Goal: Transaction & Acquisition: Purchase product/service

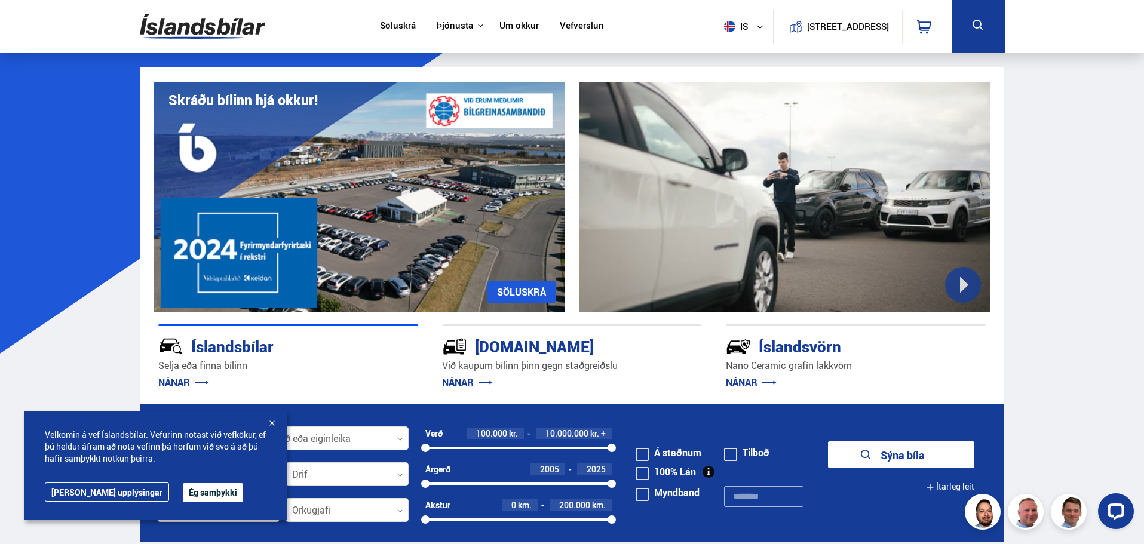
click at [271, 419] on div at bounding box center [272, 424] width 12 height 12
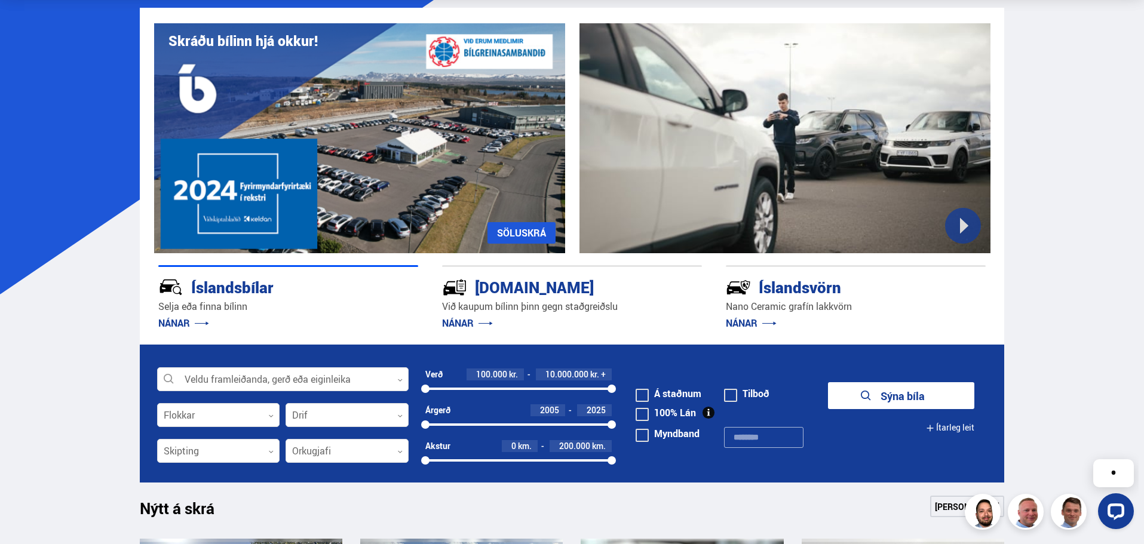
scroll to position [60, 0]
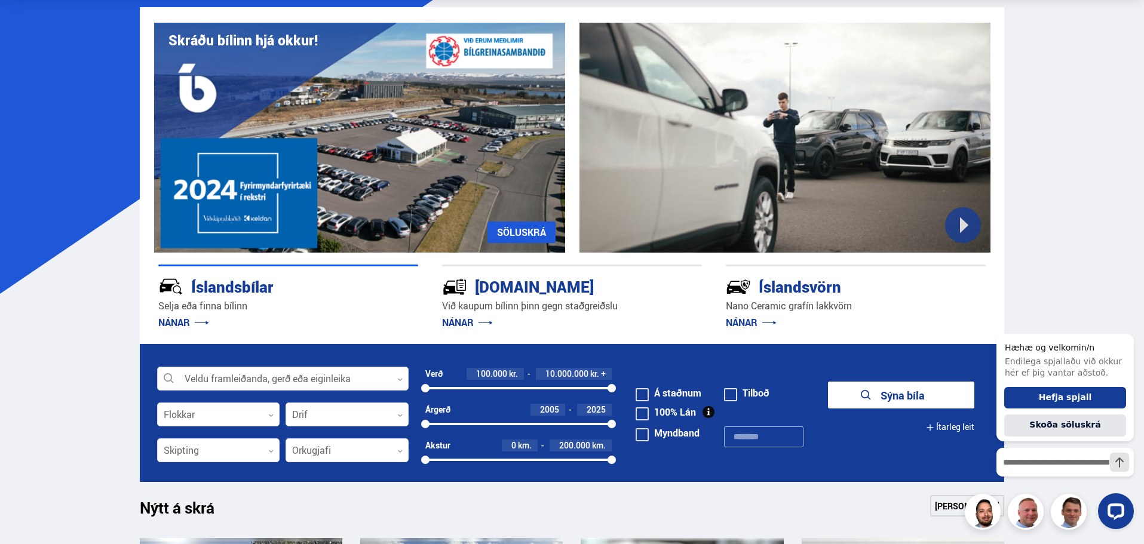
click at [399, 377] on icon at bounding box center [399, 379] width 5 height 5
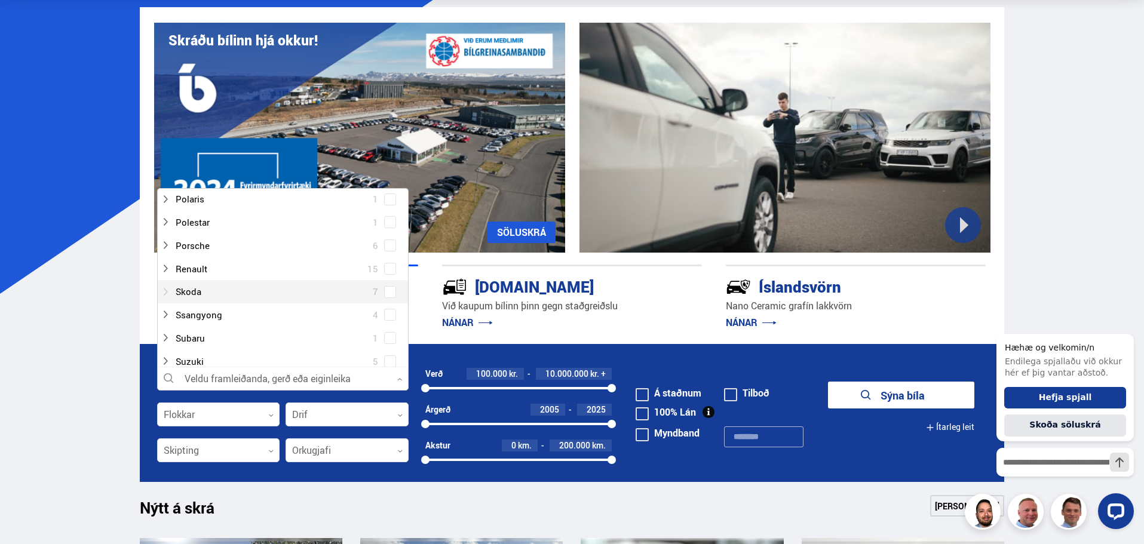
scroll to position [837, 0]
click at [197, 263] on div at bounding box center [271, 264] width 220 height 17
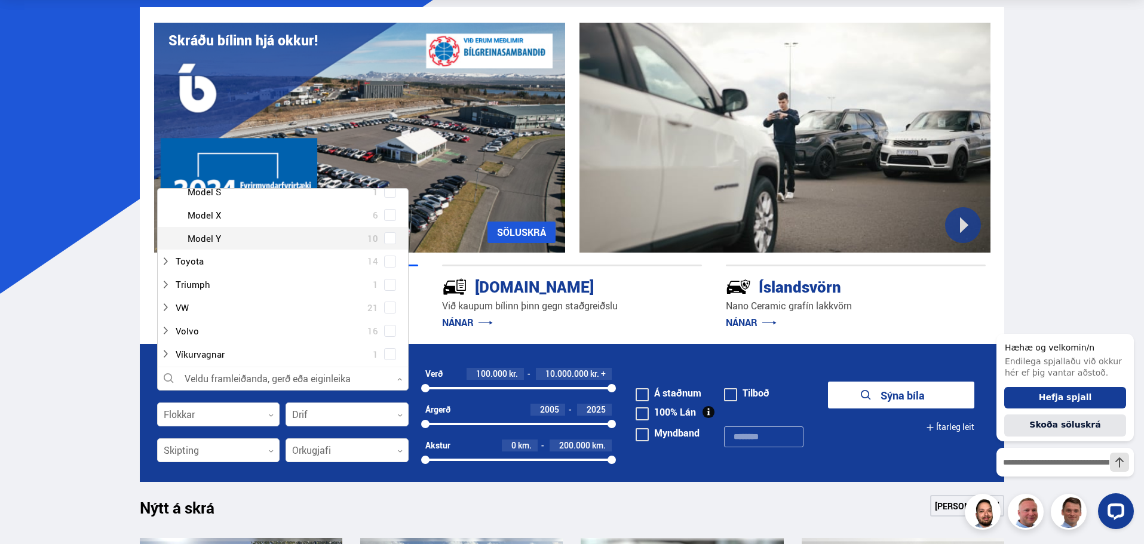
click at [205, 239] on div at bounding box center [295, 238] width 220 height 17
click at [391, 236] on span at bounding box center [390, 238] width 12 height 12
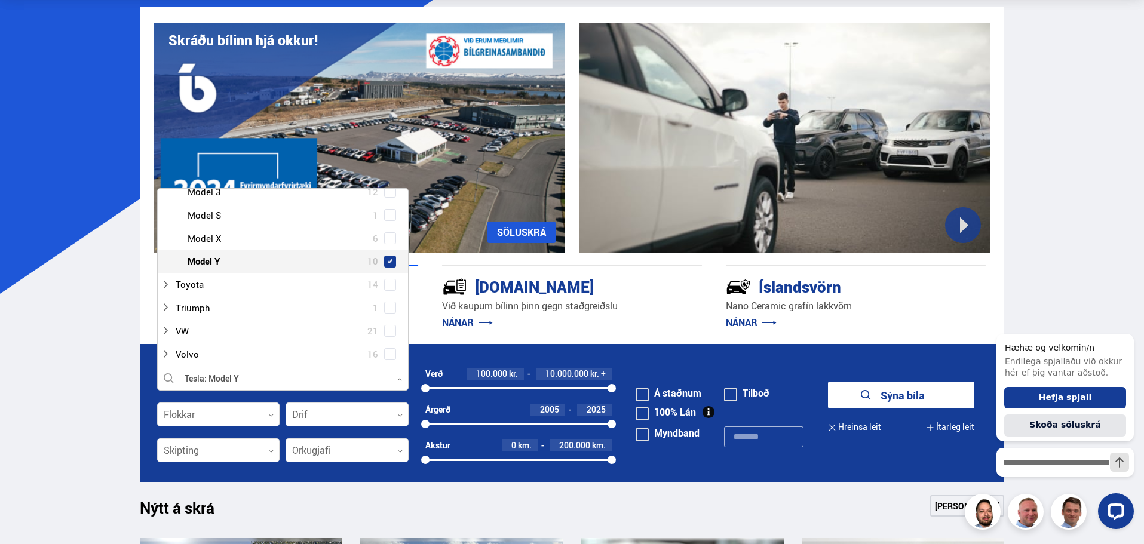
scroll to position [979, 0]
click at [905, 398] on button "Sýna 10 bíla" at bounding box center [901, 395] width 146 height 27
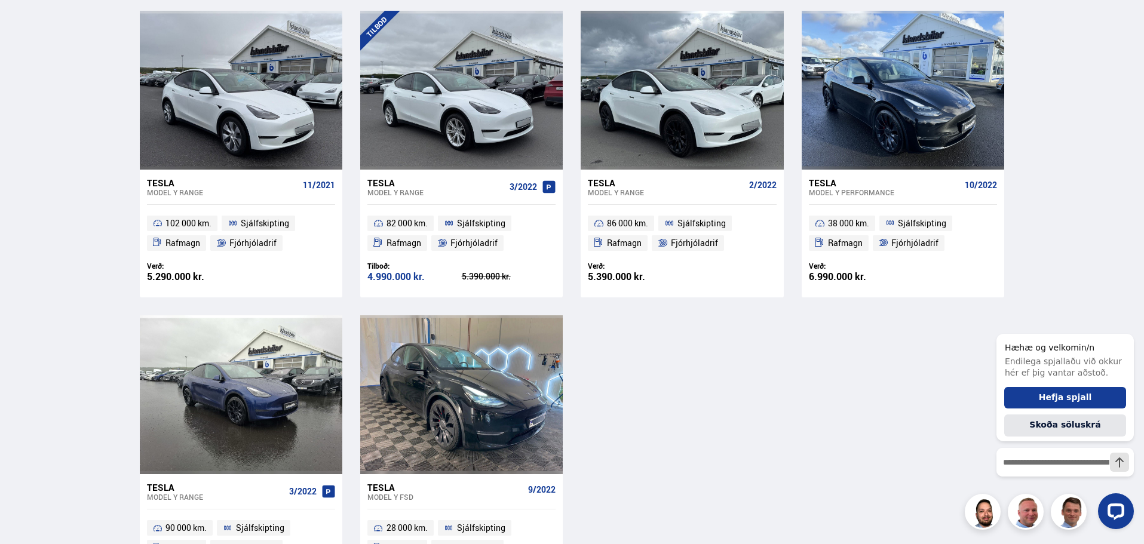
scroll to position [657, 0]
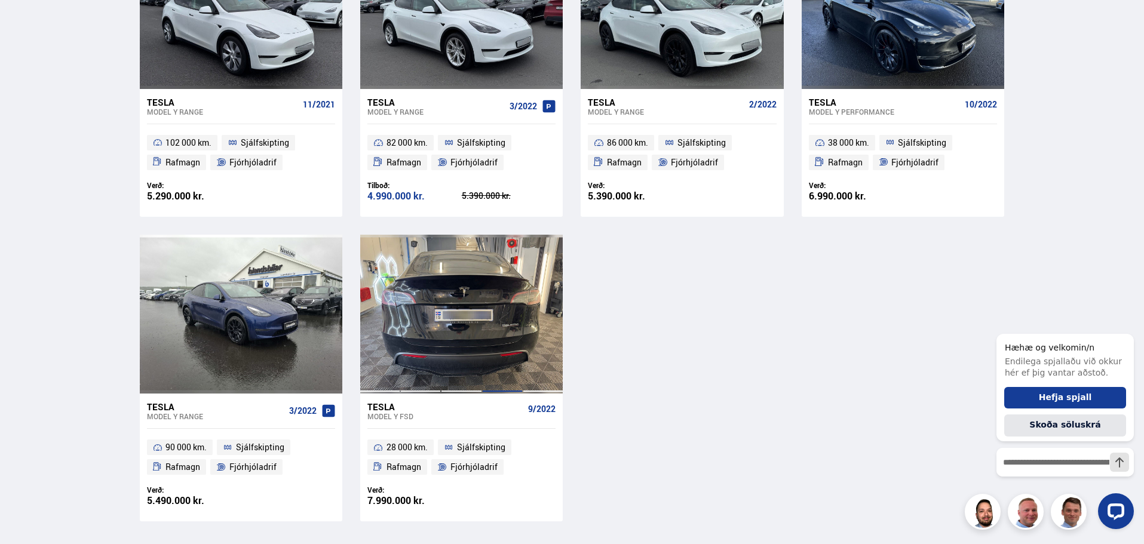
click at [516, 345] on div at bounding box center [502, 314] width 41 height 159
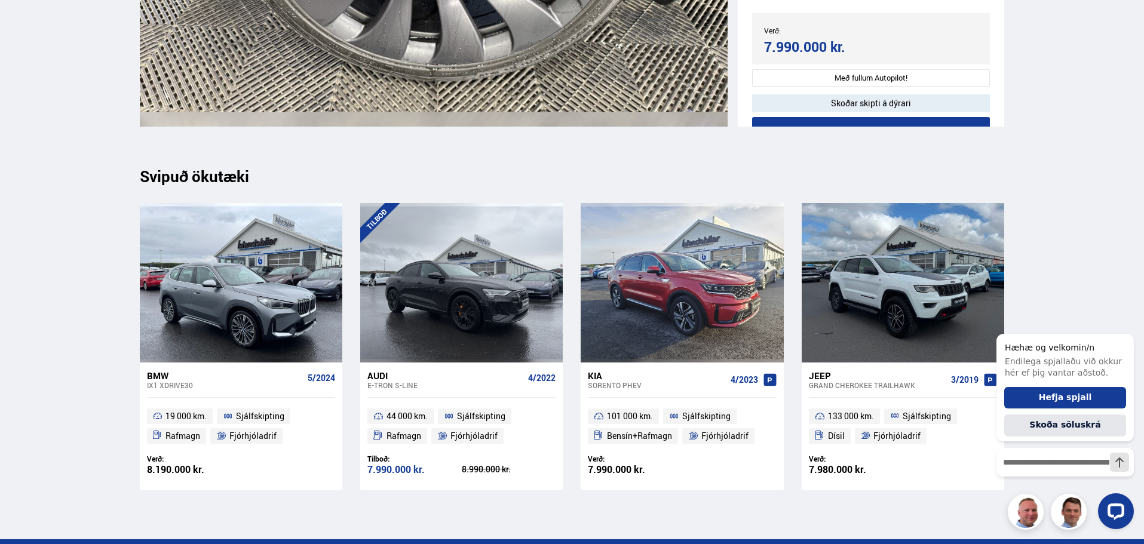
scroll to position [18464, 0]
